Goal: Transaction & Acquisition: Purchase product/service

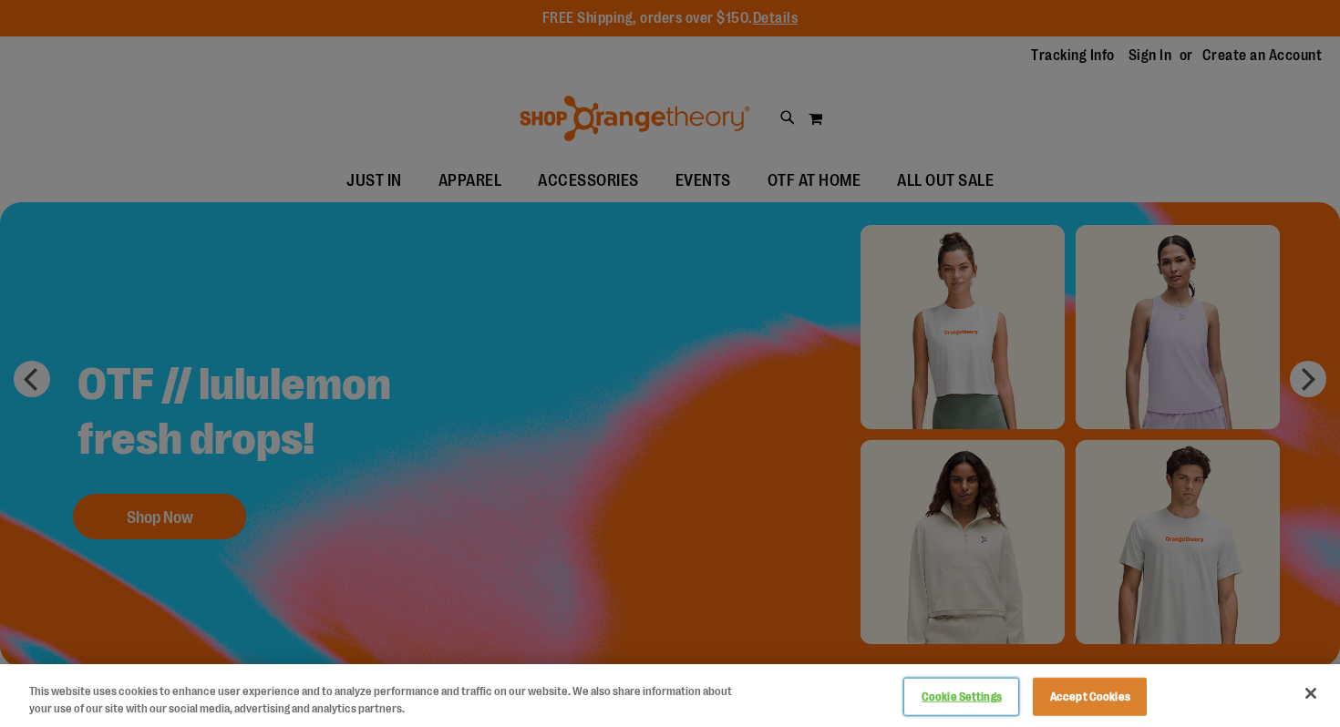
click at [965, 689] on button "Cookie Settings" at bounding box center [961, 697] width 114 height 36
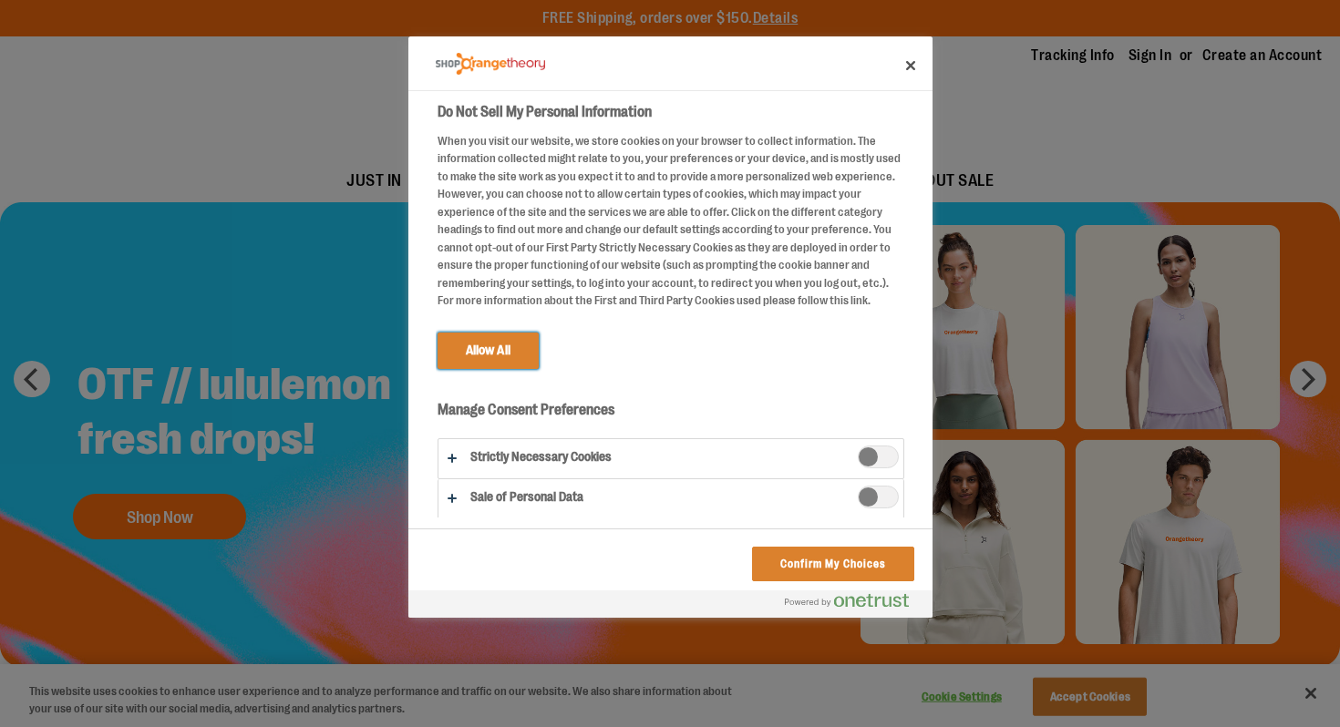
scroll to position [18, 0]
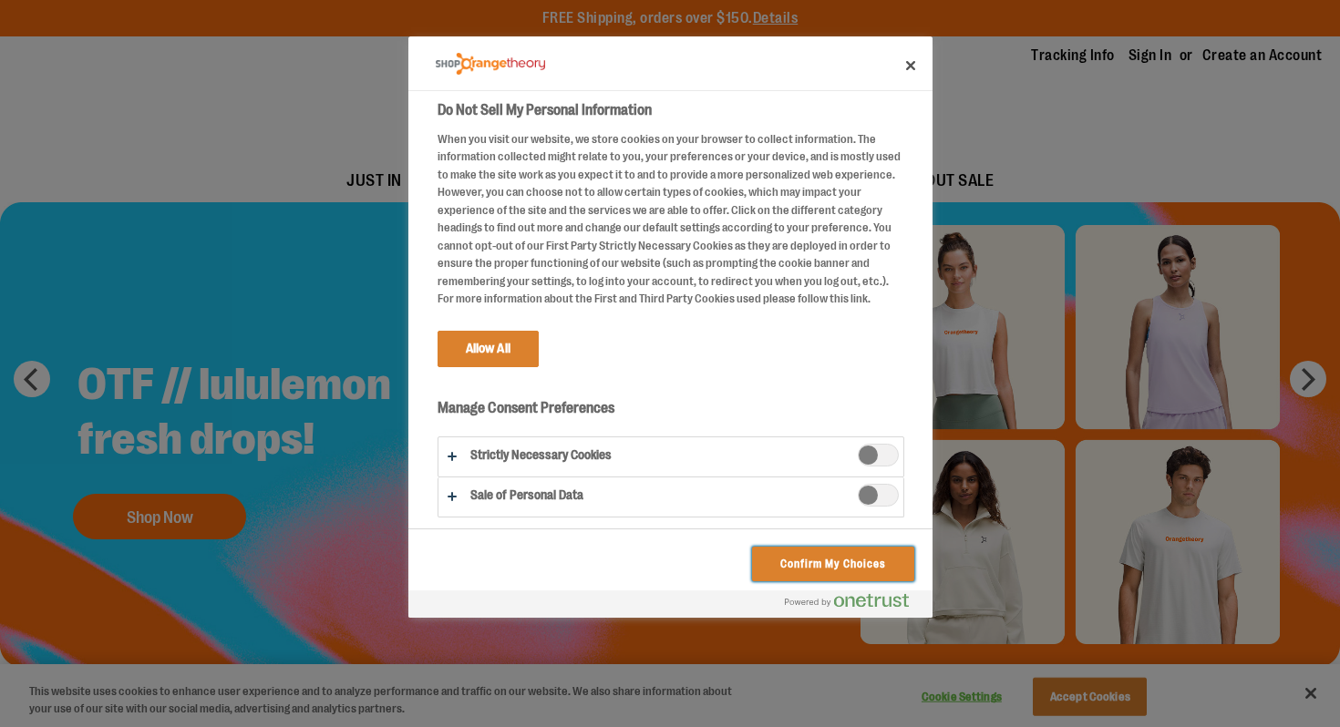
click at [799, 569] on button "Confirm My Choices" at bounding box center [832, 564] width 161 height 35
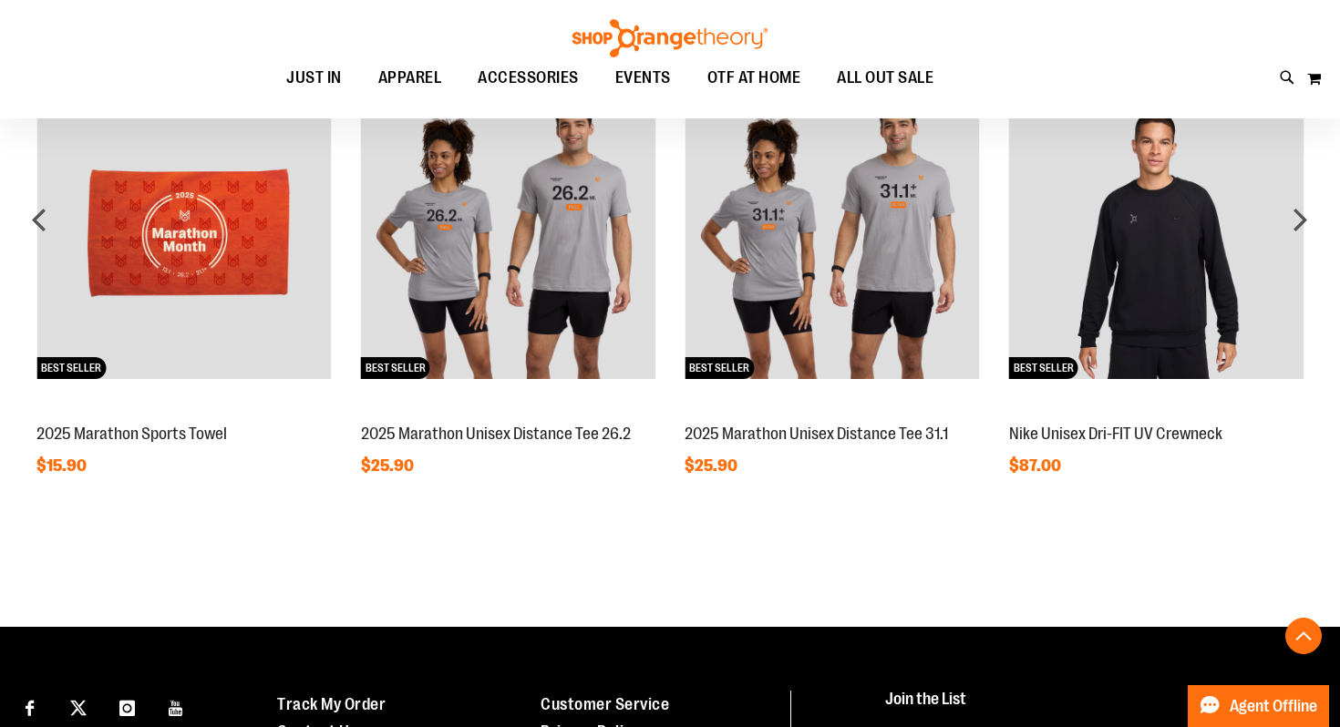
scroll to position [1525, 0]
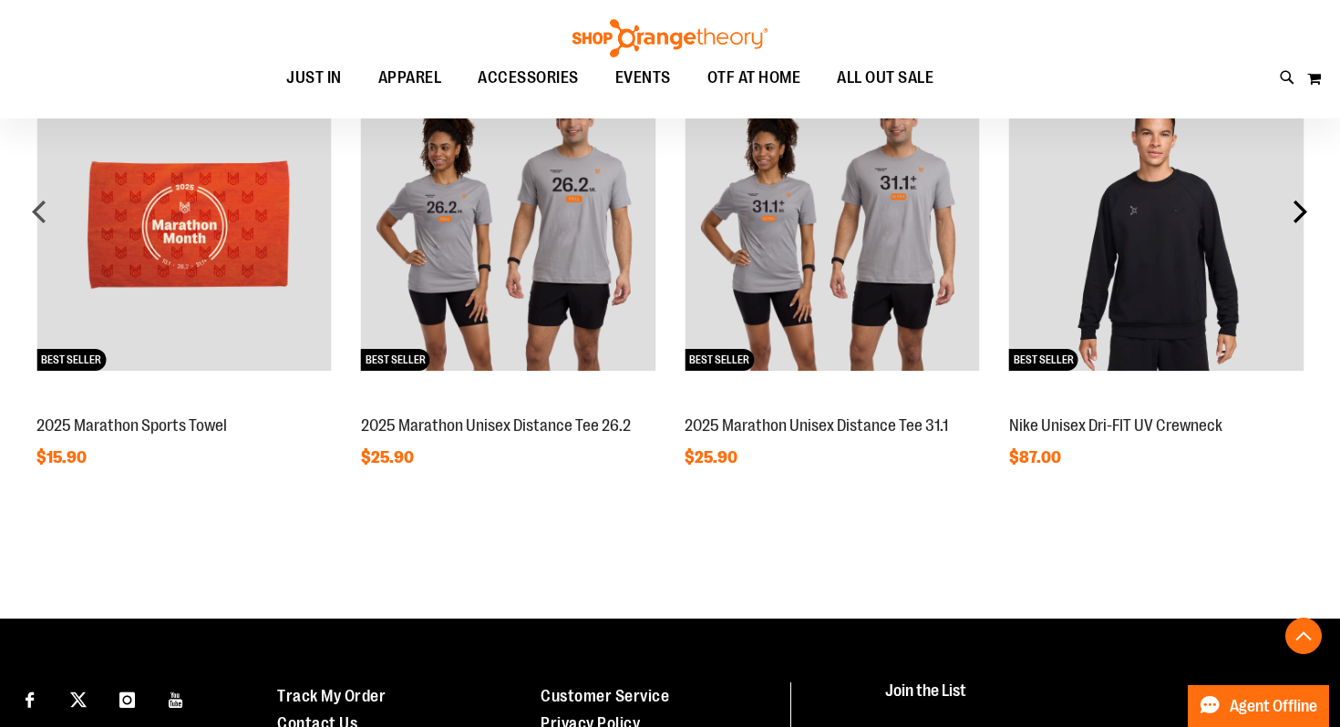
click at [1317, 202] on div "next" at bounding box center [1299, 211] width 36 height 36
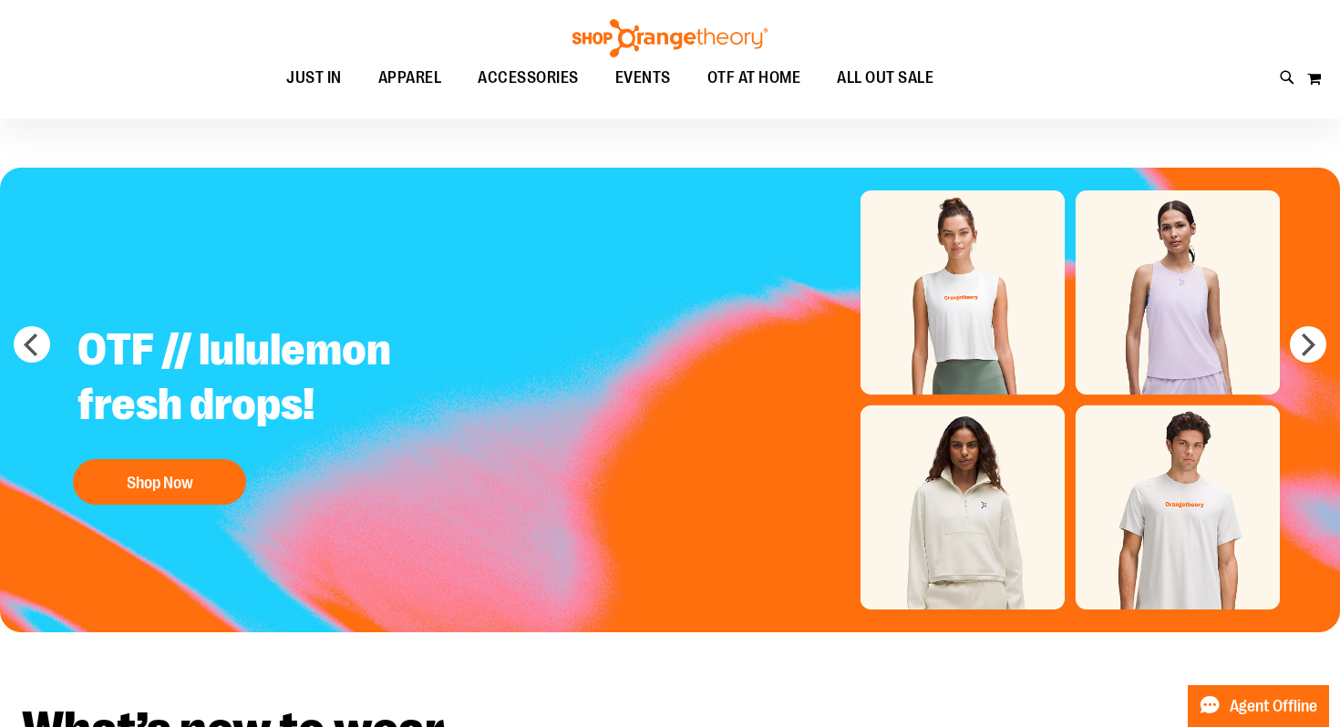
scroll to position [0, 0]
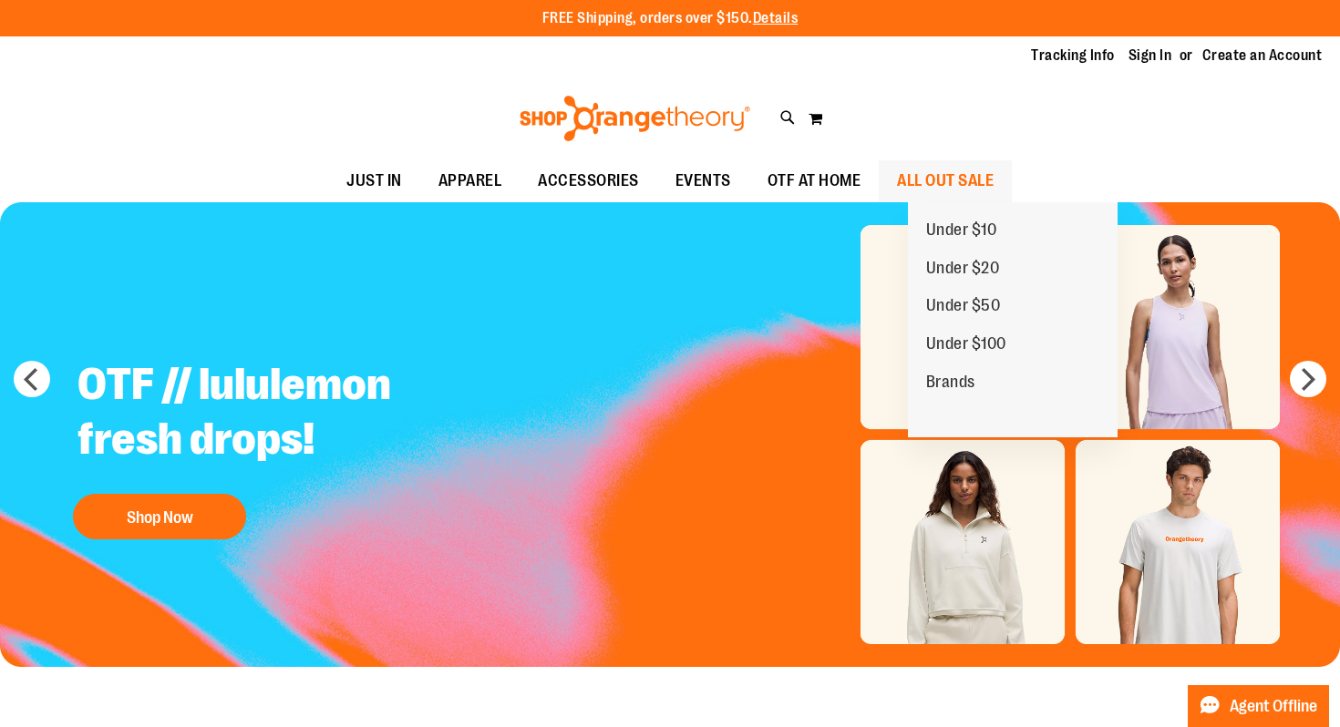
click at [968, 182] on span "ALL OUT SALE" at bounding box center [945, 180] width 97 height 41
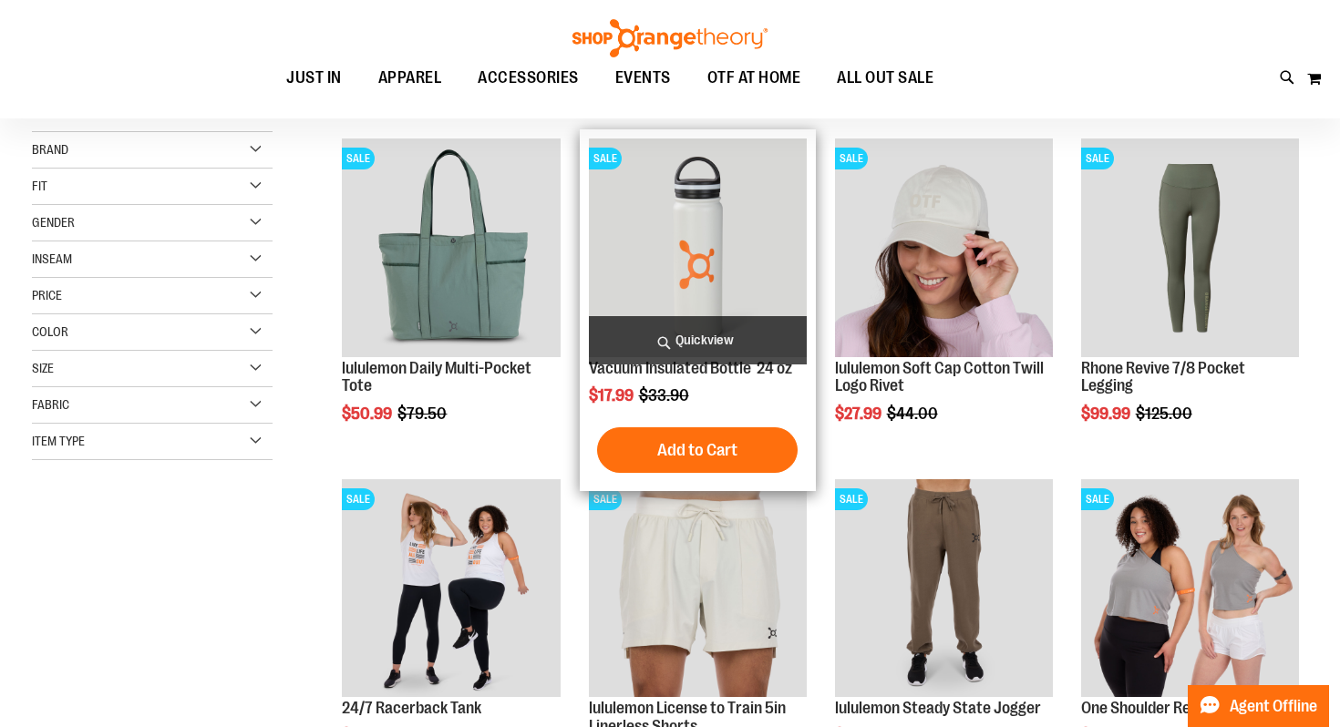
scroll to position [233, 0]
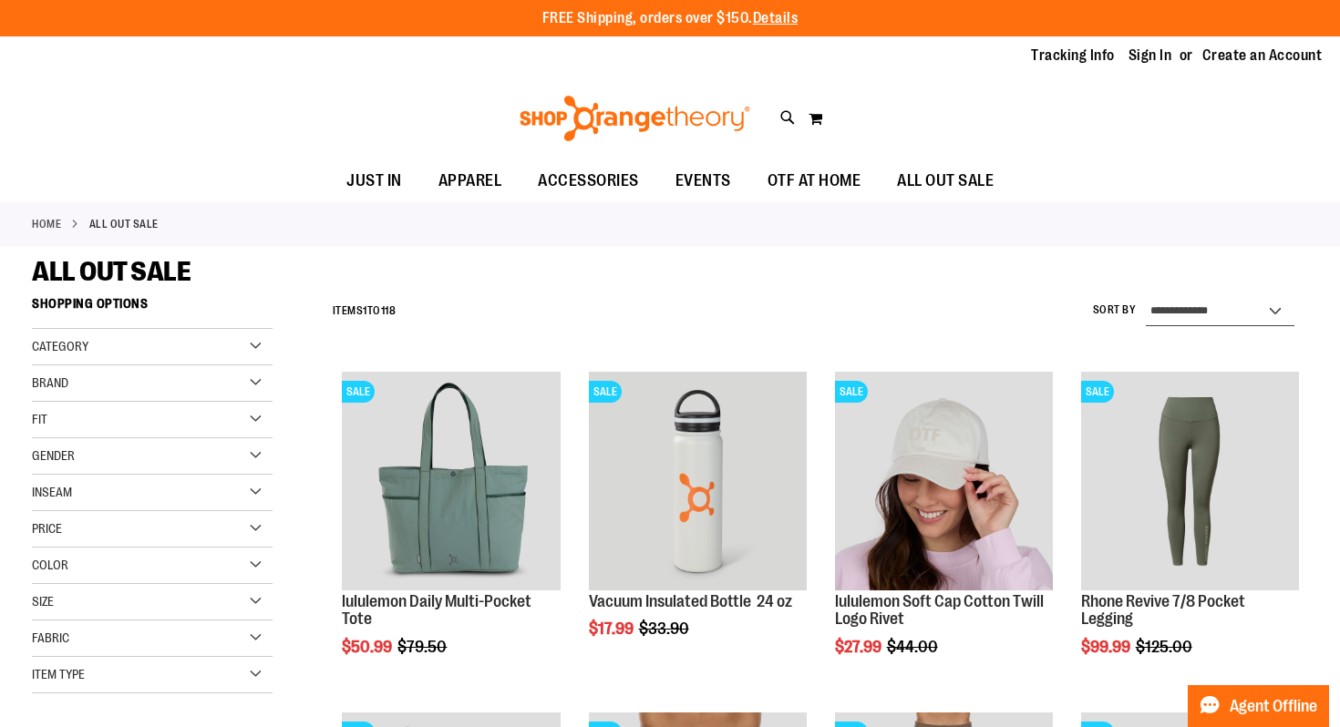
click at [1224, 313] on select "**********" at bounding box center [1219, 311] width 149 height 29
select select "*********"
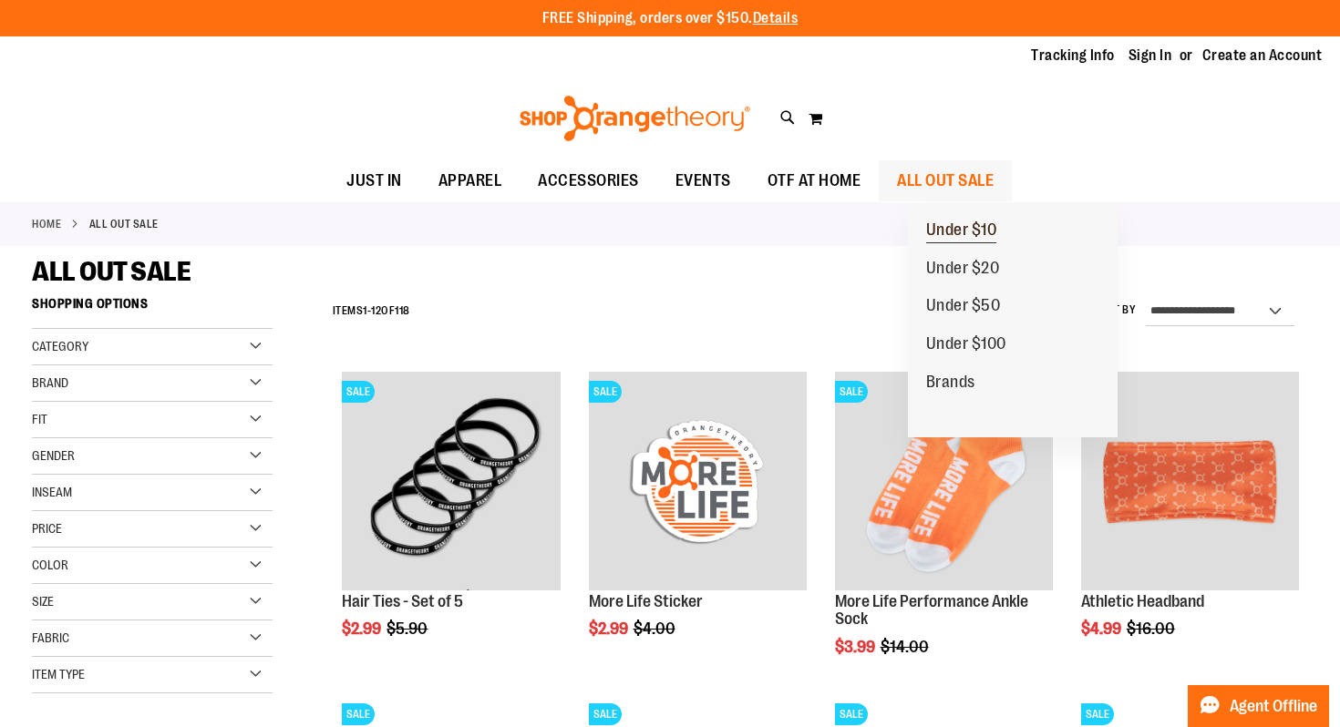
click at [958, 215] on link "Under $10" at bounding box center [962, 230] width 108 height 38
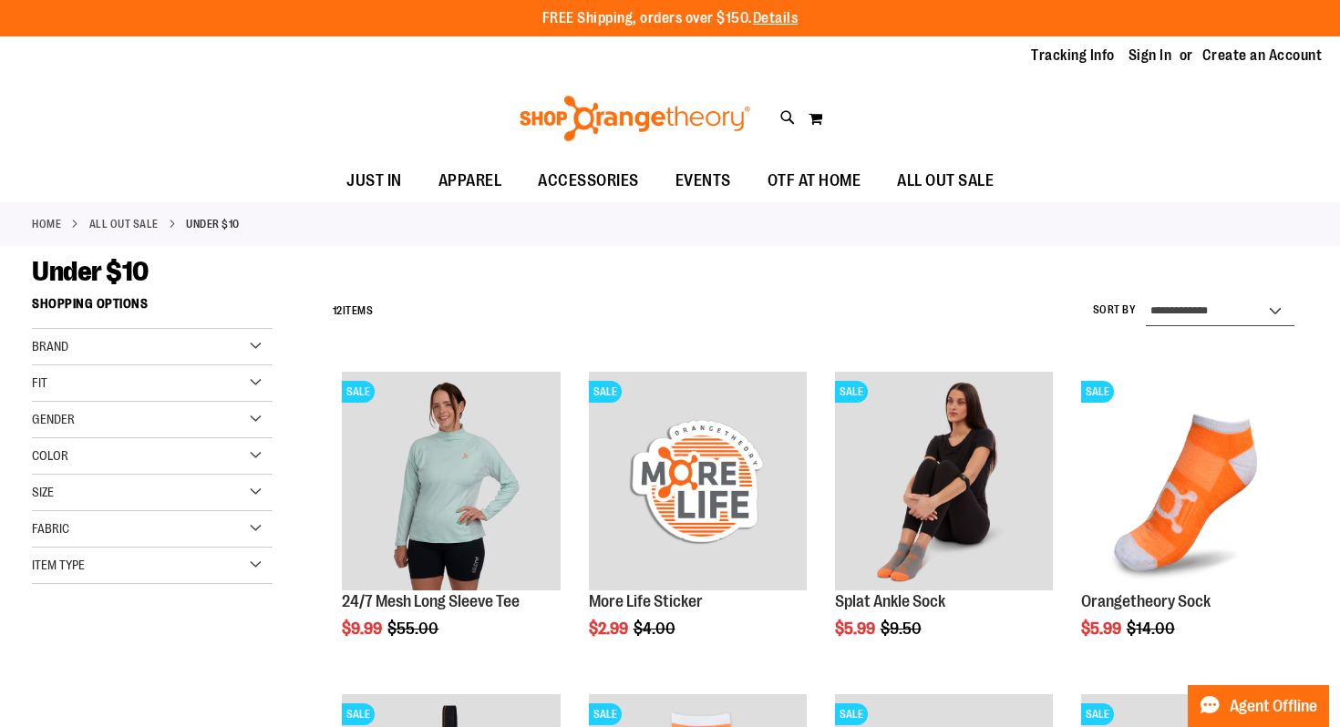
click at [1176, 307] on select "**********" at bounding box center [1219, 311] width 149 height 29
select select "*********"
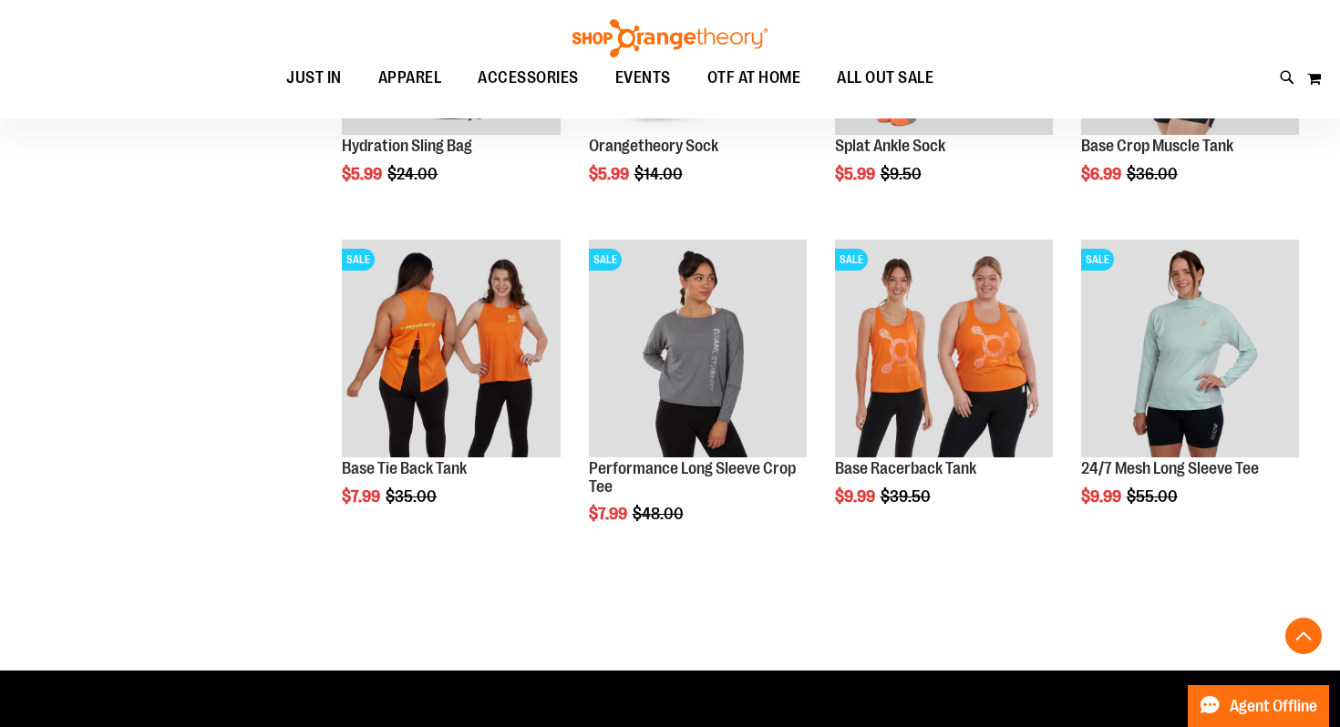
scroll to position [783, 0]
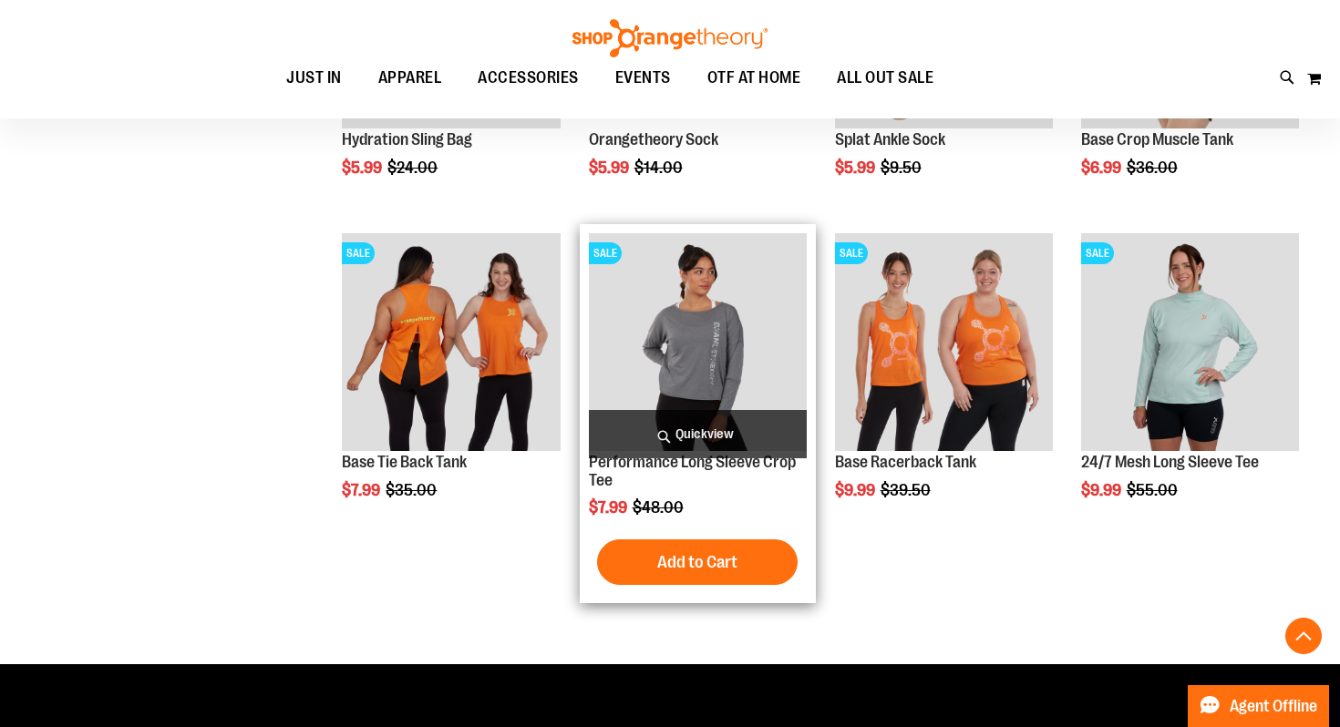
click at [691, 424] on span "Quickview" at bounding box center [698, 434] width 218 height 48
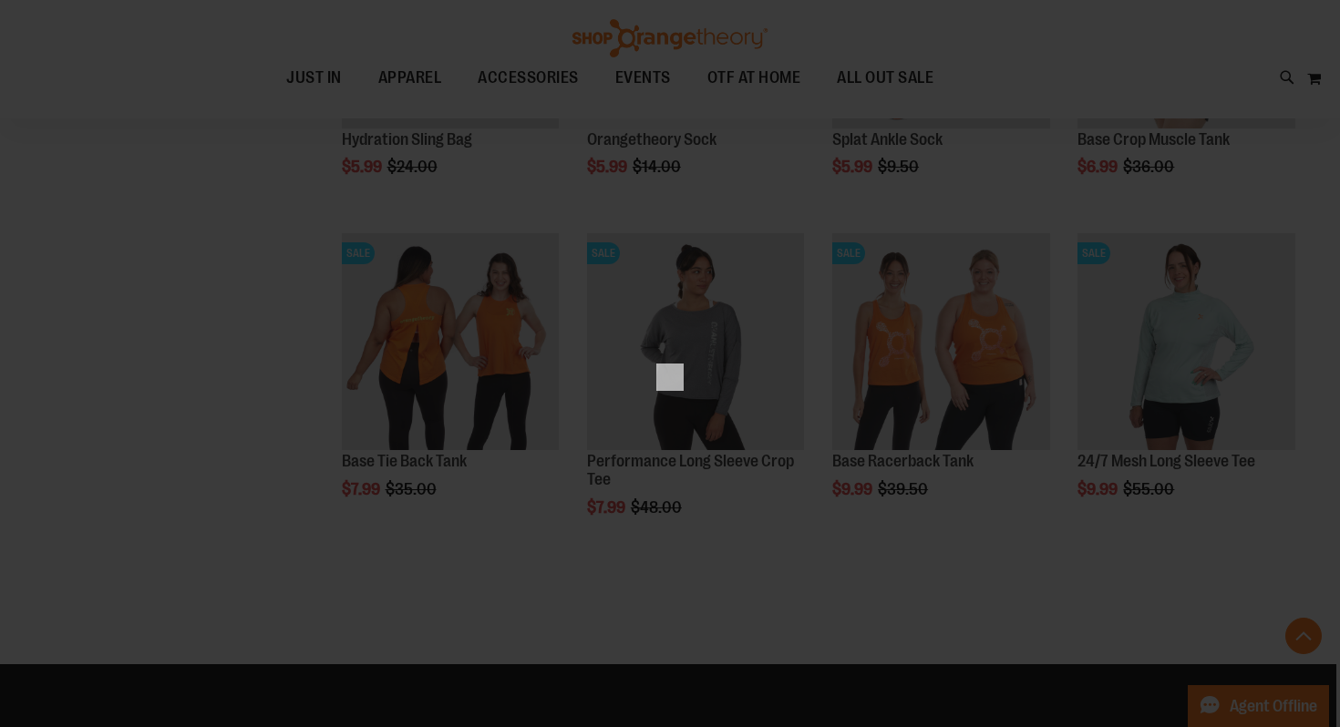
scroll to position [0, 0]
click at [822, 226] on div "×" at bounding box center [670, 363] width 1340 height 727
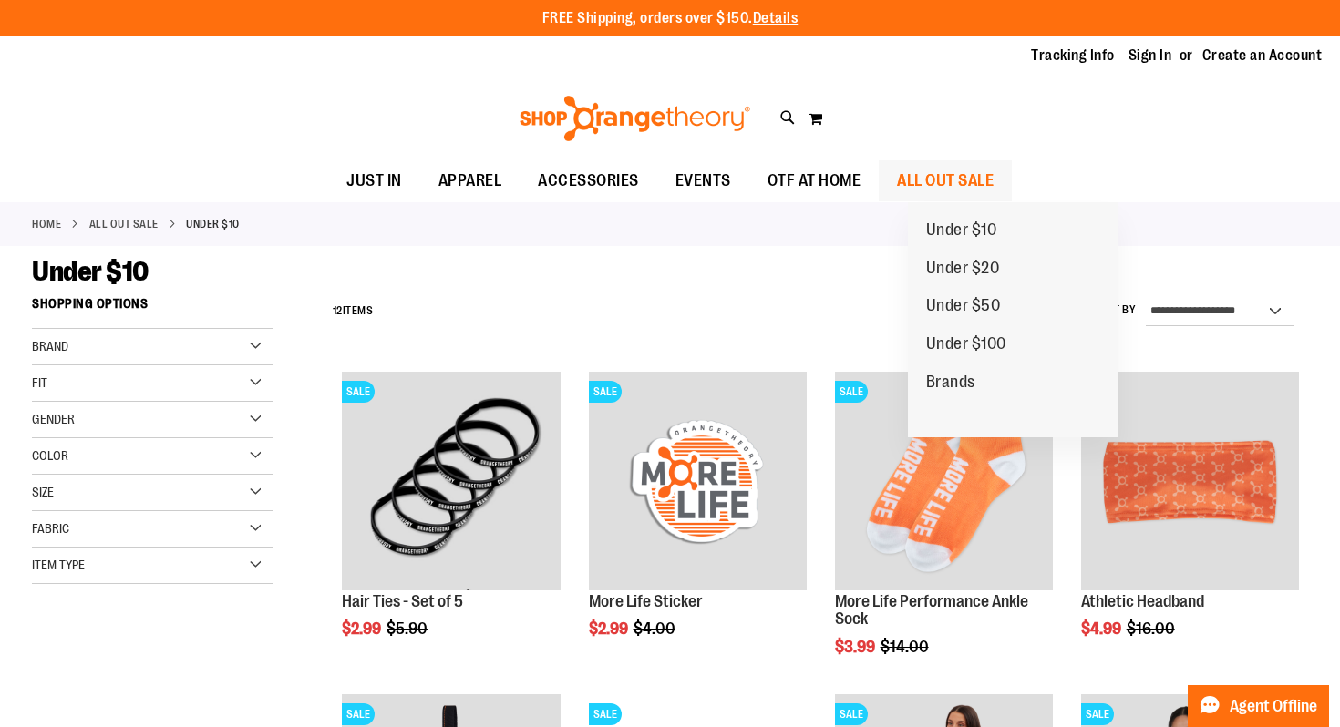
click at [983, 179] on span "ALL OUT SALE" at bounding box center [945, 180] width 97 height 41
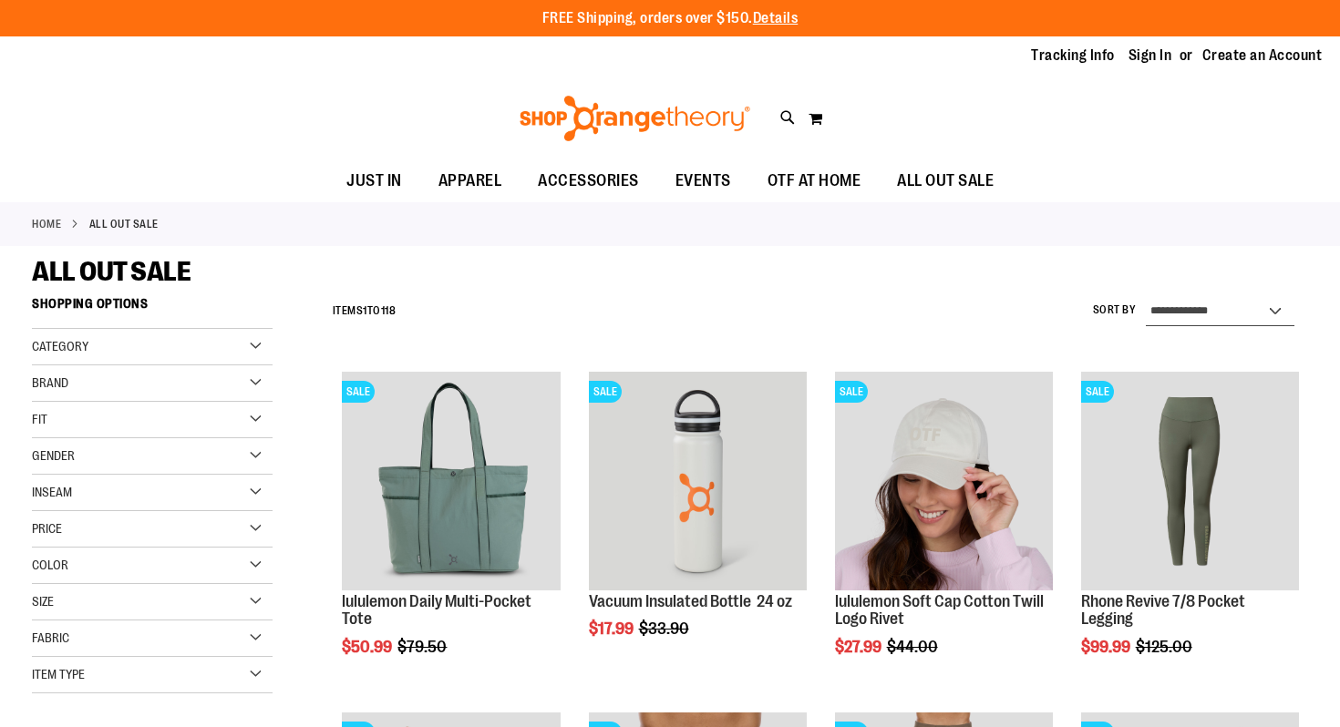
click at [1163, 310] on select "**********" at bounding box center [1219, 311] width 149 height 29
select select "*********"
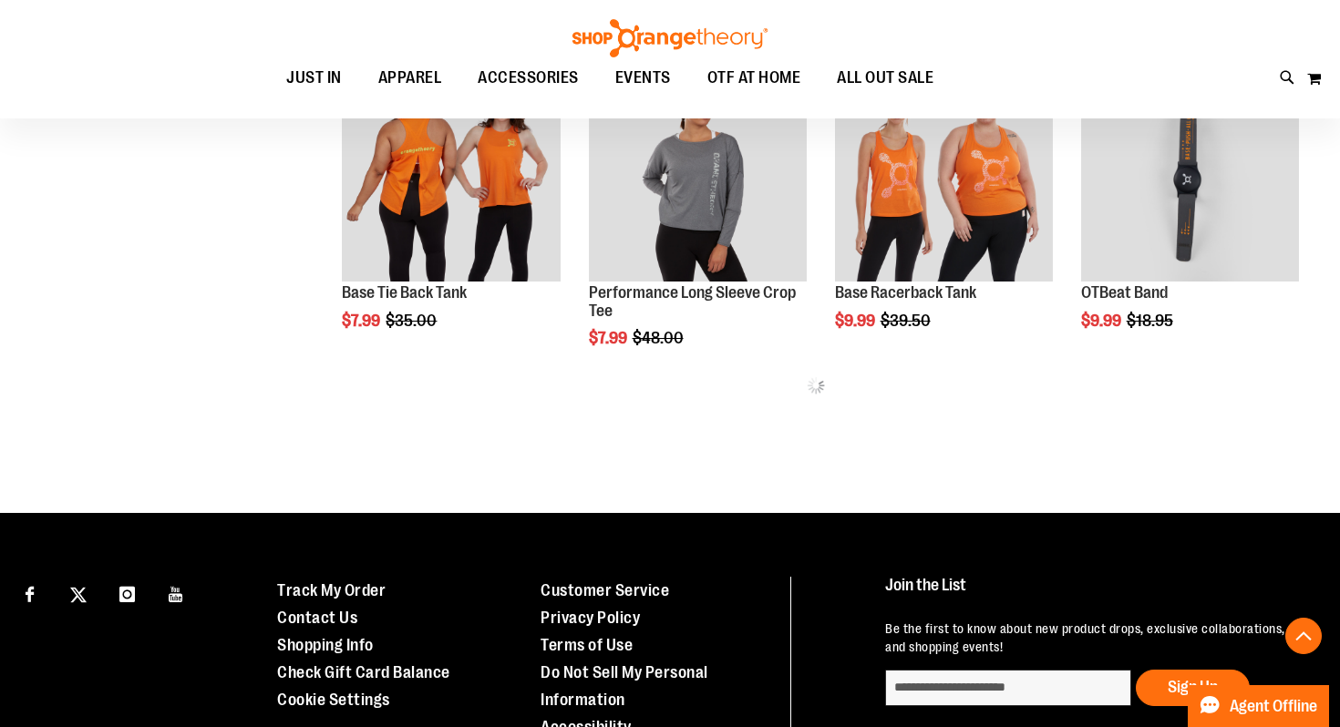
scroll to position [611, 0]
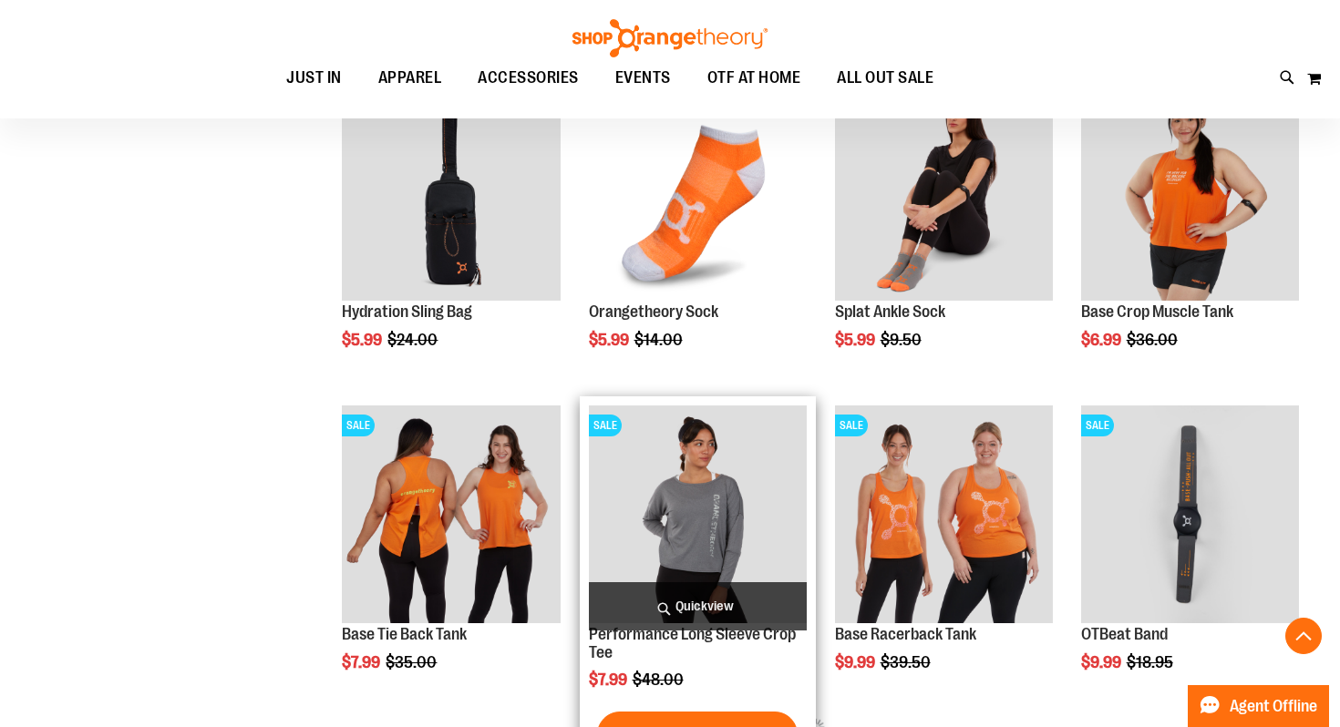
click at [670, 608] on span "Quickview" at bounding box center [698, 606] width 218 height 48
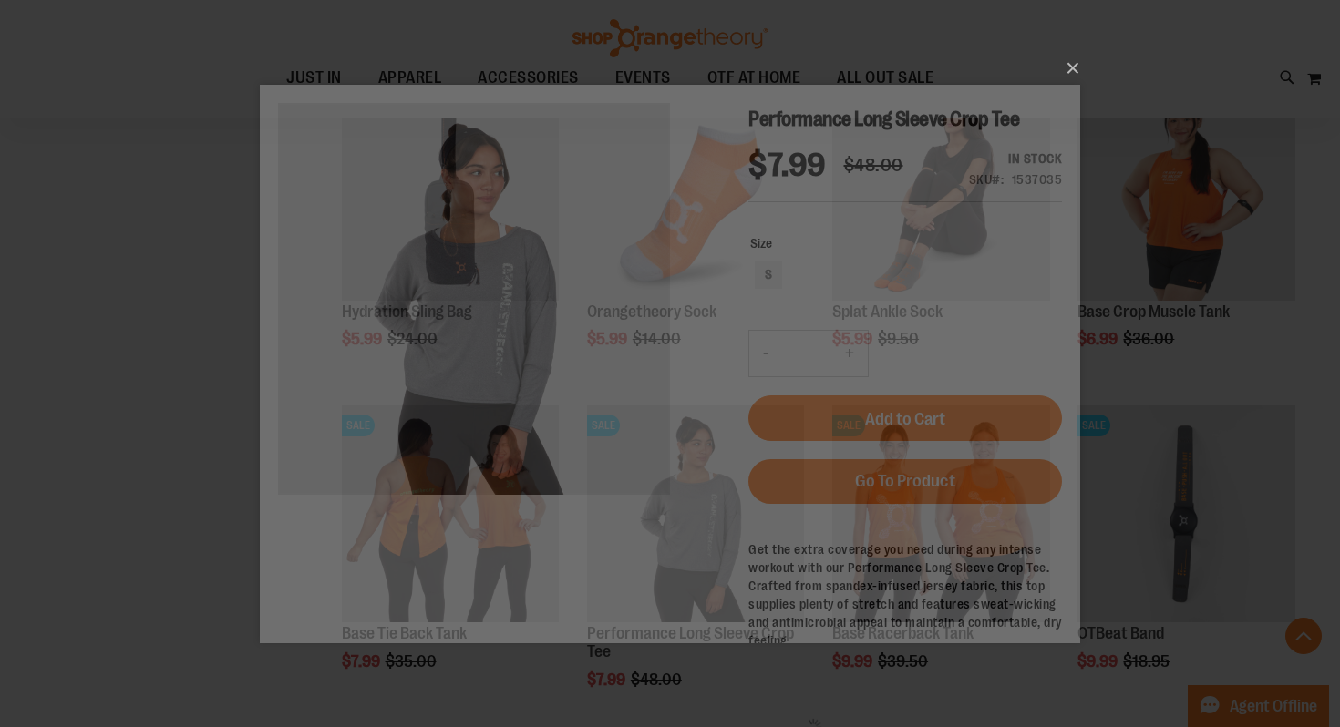
scroll to position [0, 0]
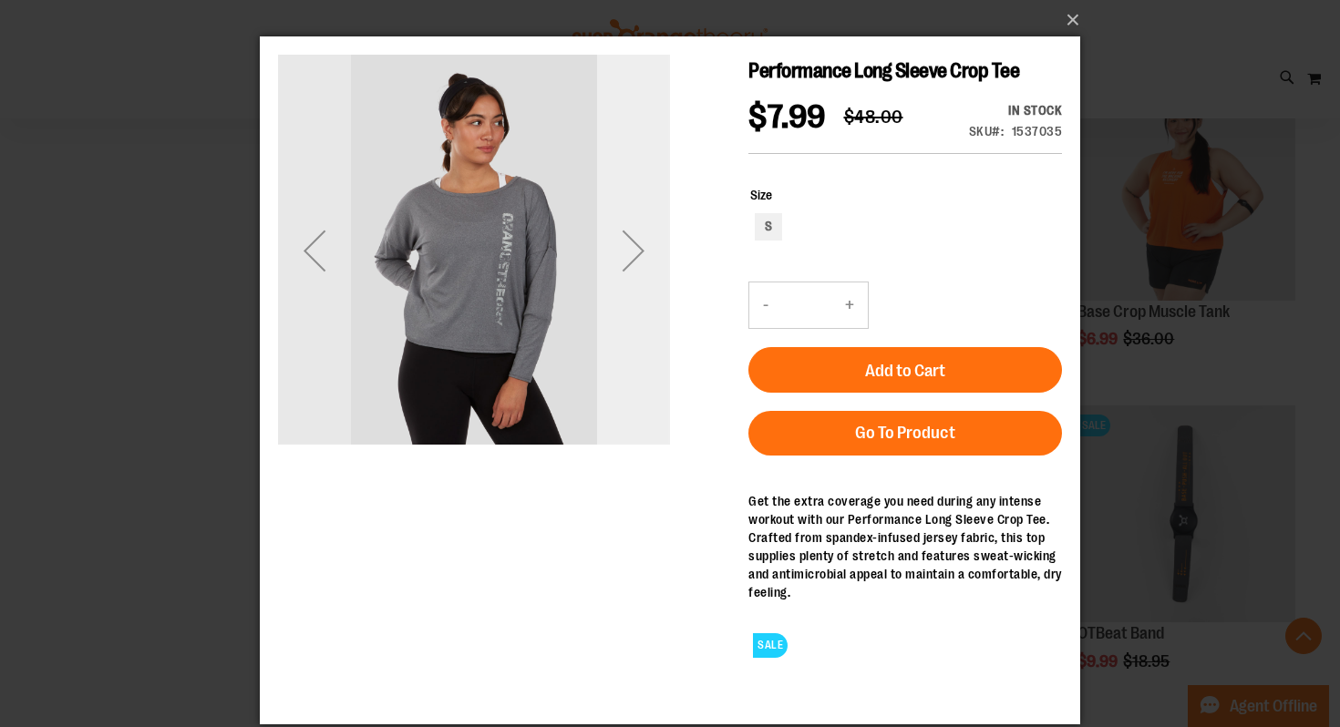
click at [643, 249] on div "Next" at bounding box center [633, 250] width 73 height 73
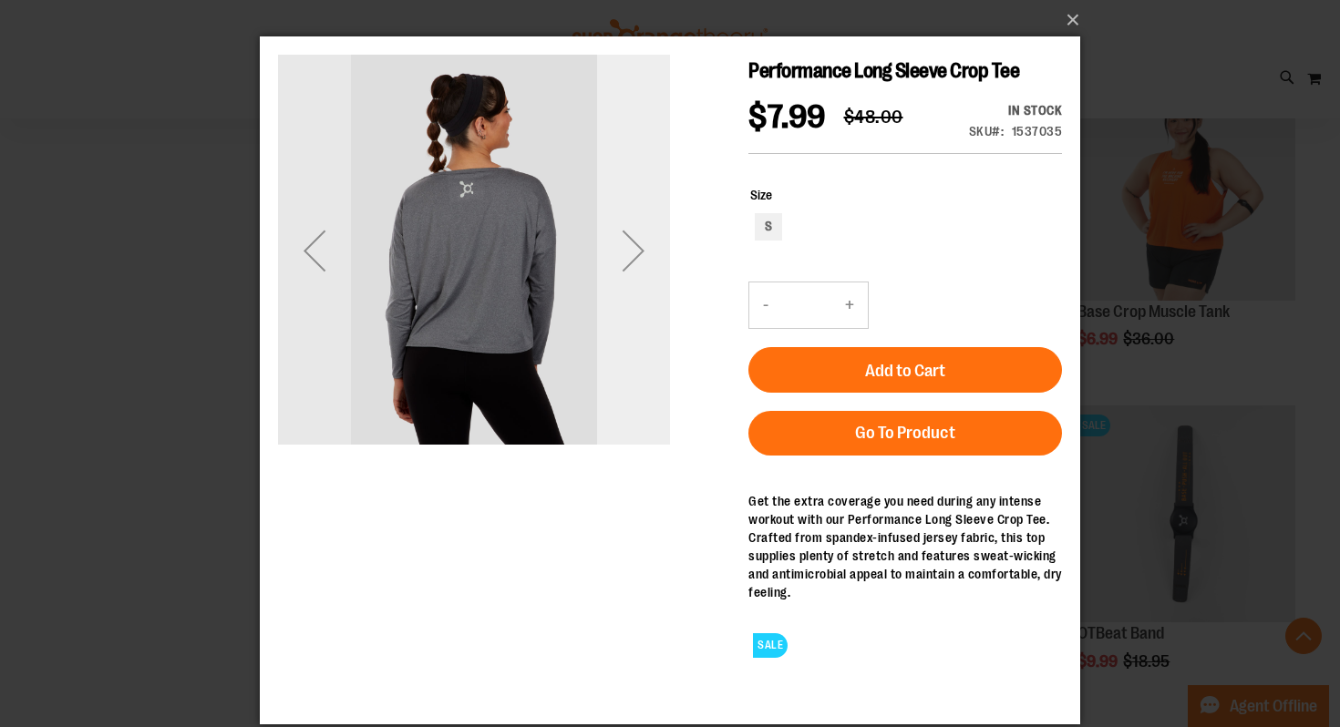
click at [643, 249] on div "Next" at bounding box center [633, 250] width 73 height 73
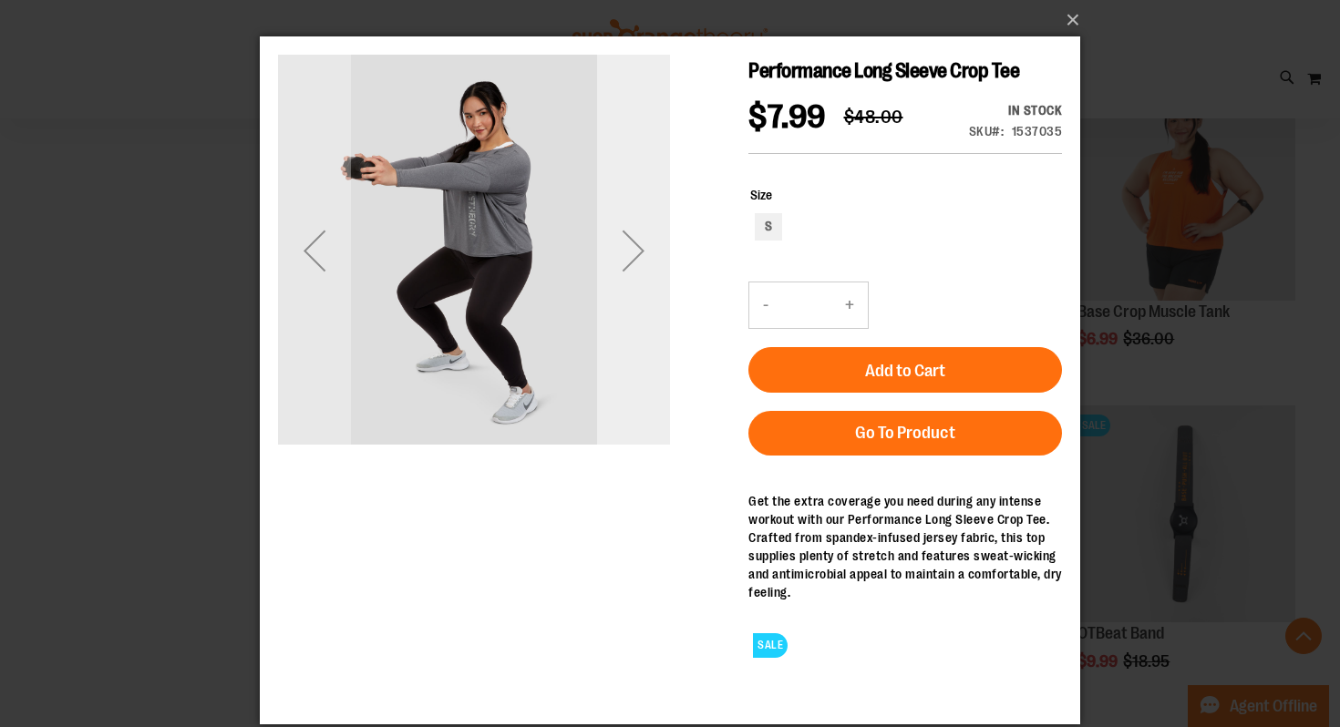
click at [623, 264] on div "Next" at bounding box center [633, 250] width 73 height 73
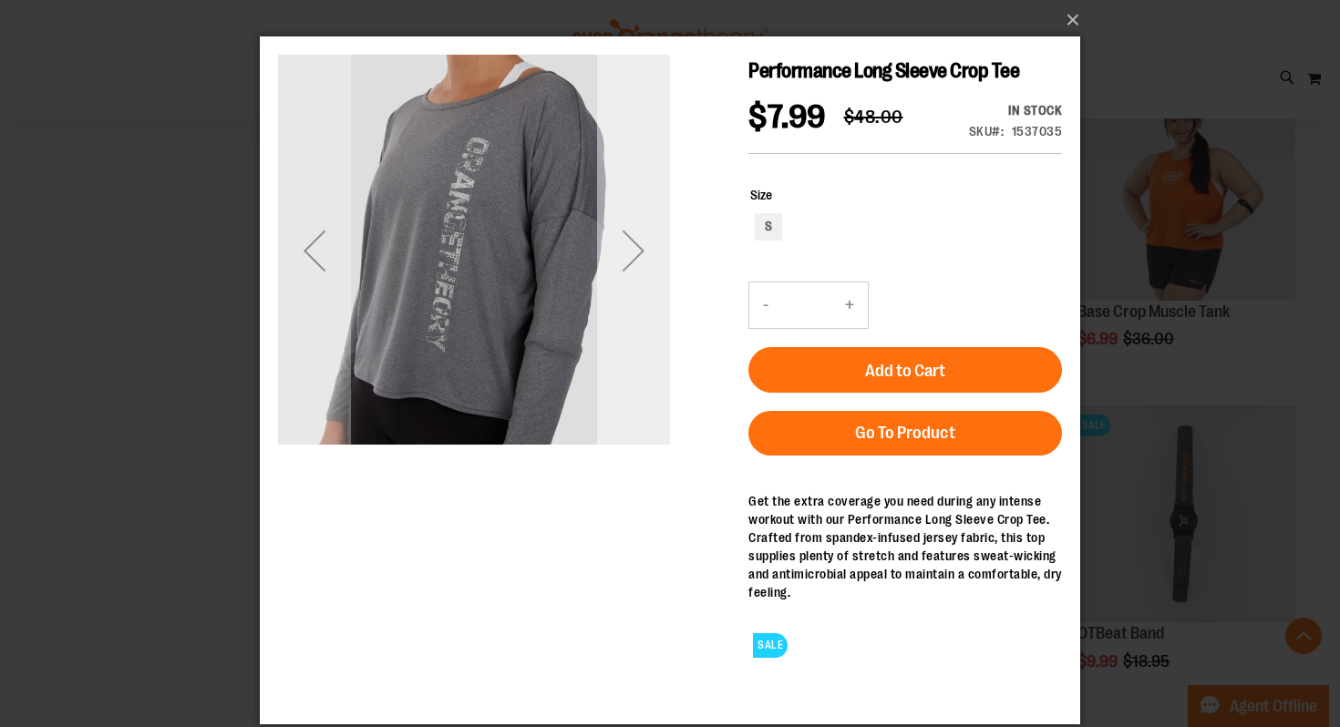
click at [623, 263] on div "Next" at bounding box center [633, 250] width 73 height 73
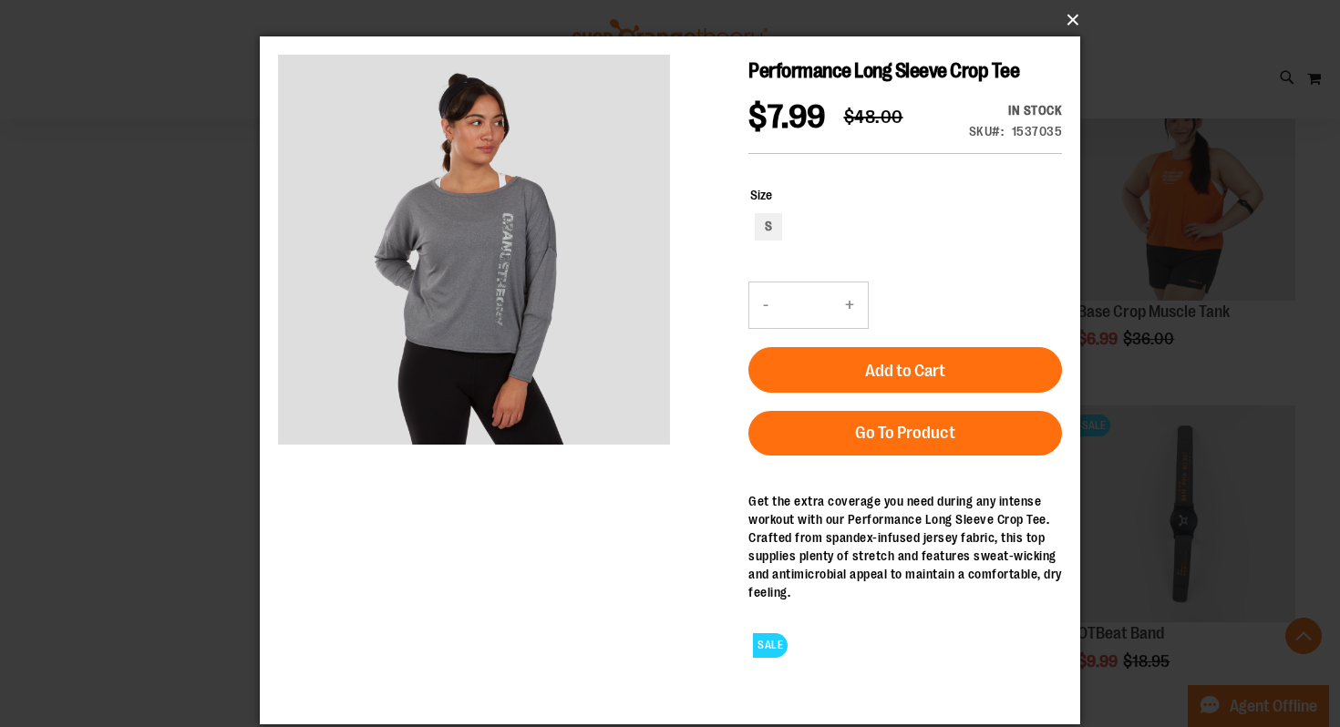
click at [1073, 11] on button "×" at bounding box center [675, 20] width 820 height 40
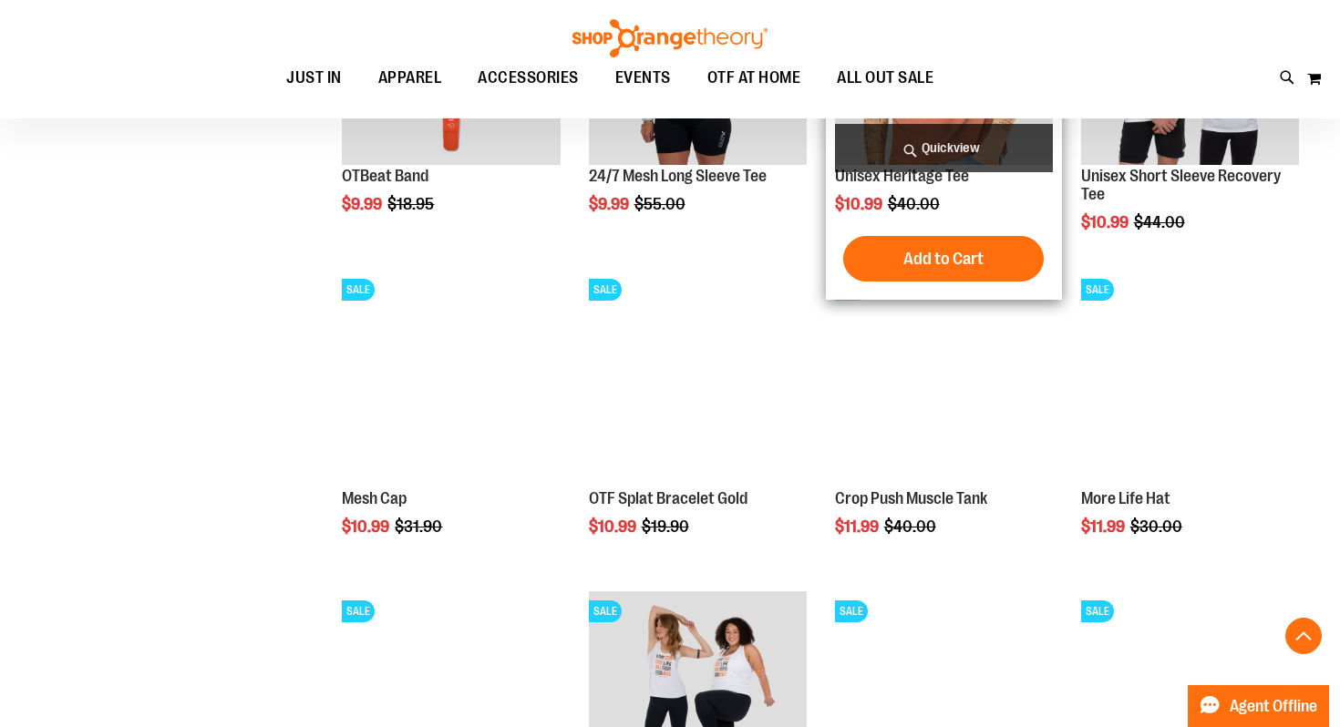
scroll to position [1445, 0]
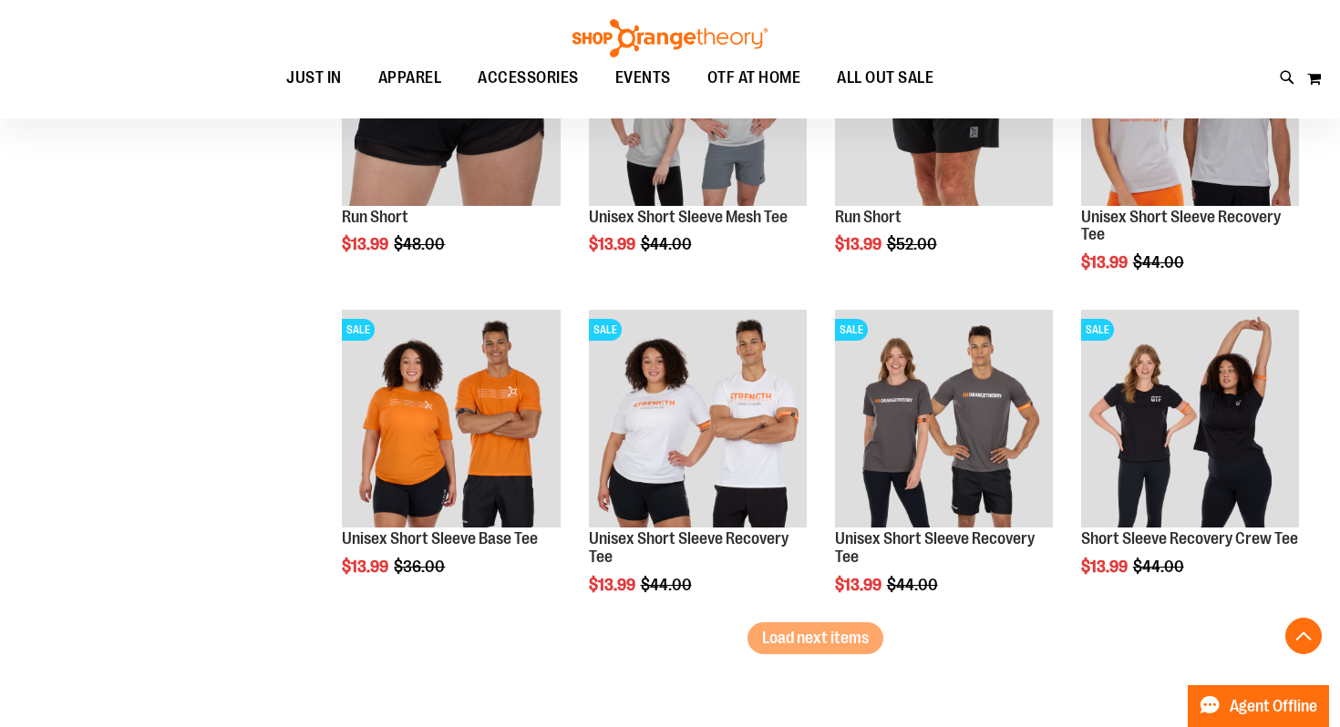
scroll to position [2937, 0]
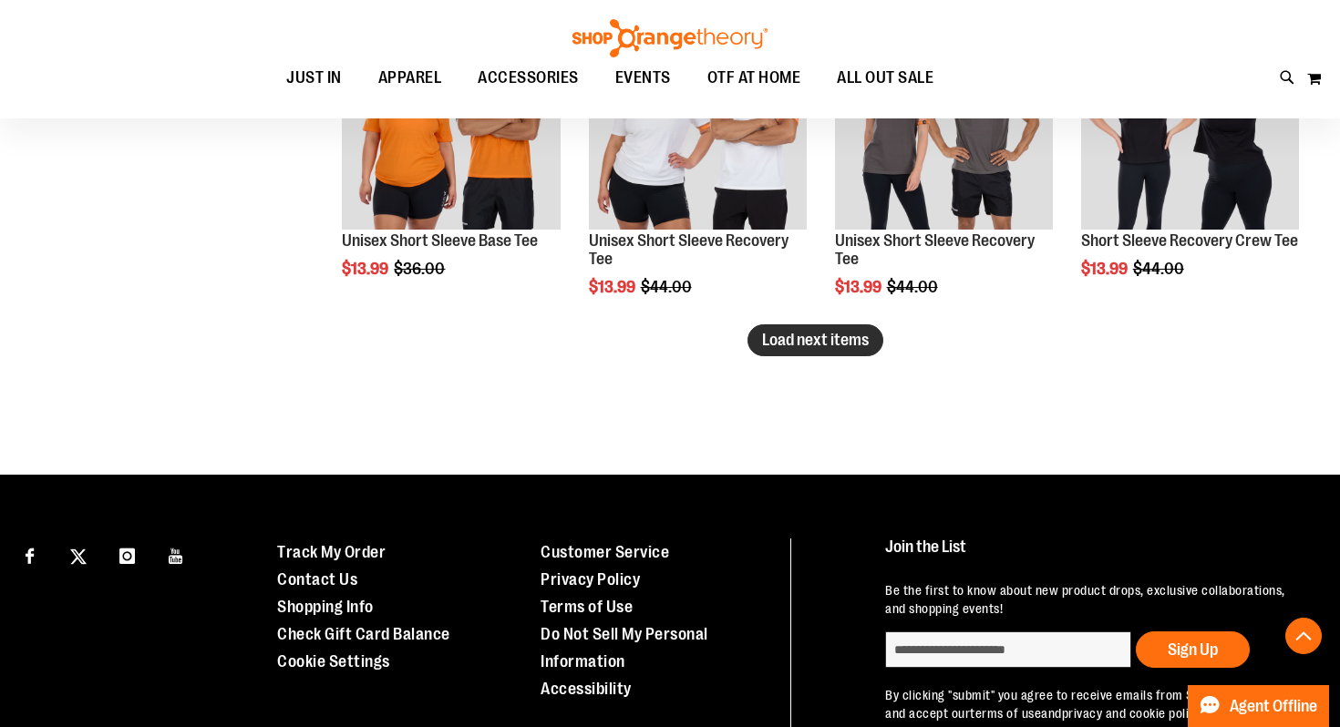
click at [792, 350] on button "Load next items" at bounding box center [815, 340] width 136 height 32
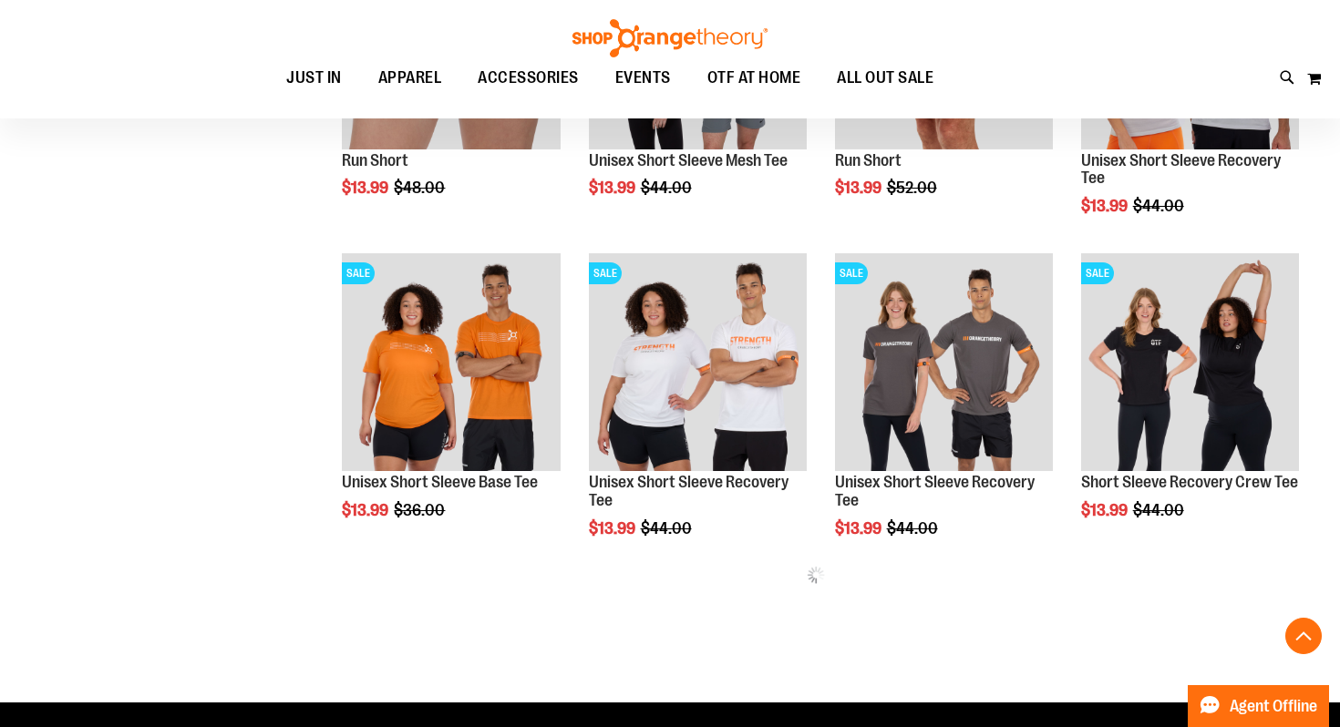
scroll to position [2673, 0]
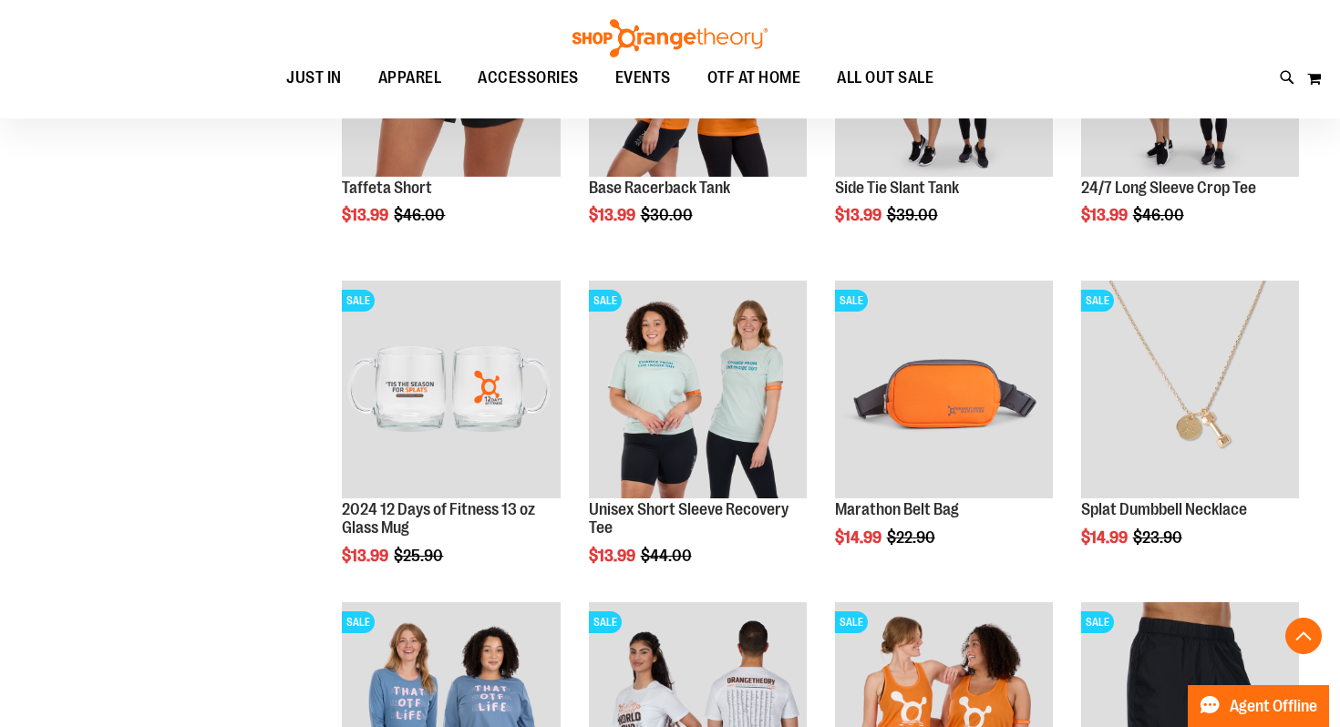
scroll to position [3537, 0]
